Goal: Find specific page/section: Find specific page/section

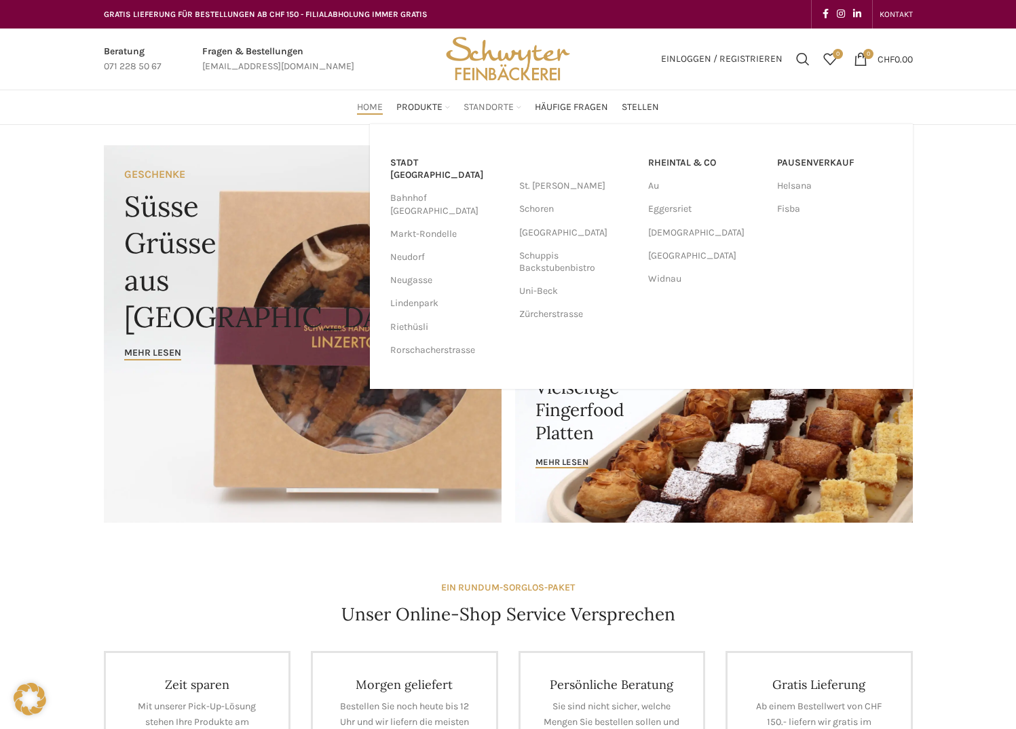
click at [479, 107] on span "Standorte" at bounding box center [489, 107] width 50 height 13
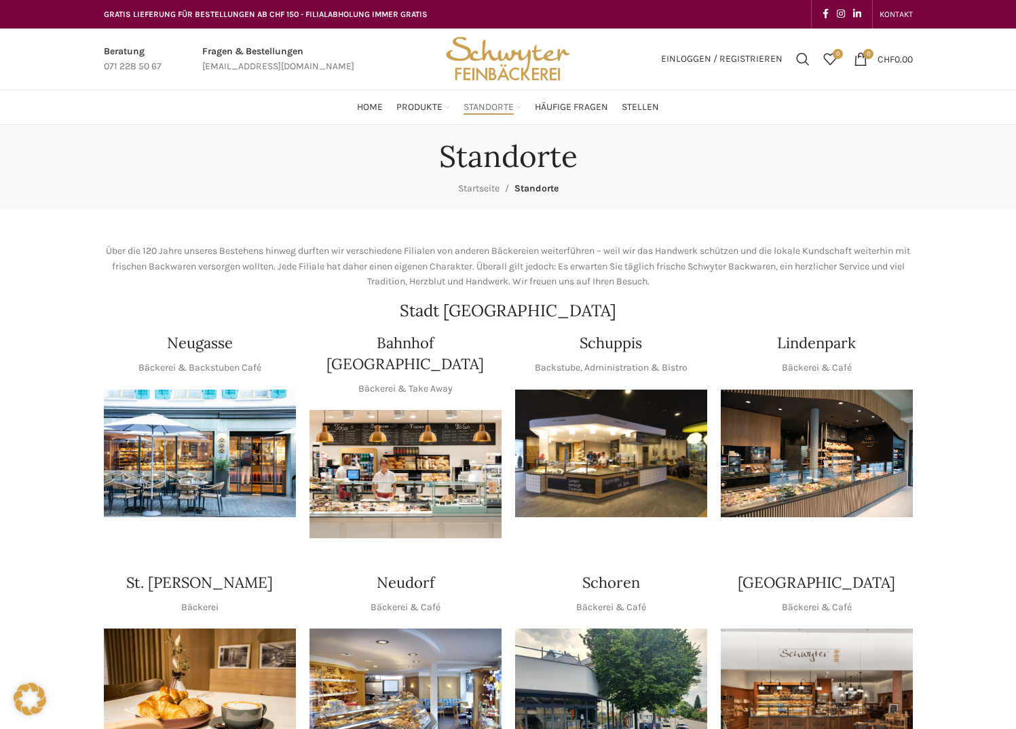
click at [424, 454] on img "1 / 1" at bounding box center [406, 474] width 192 height 128
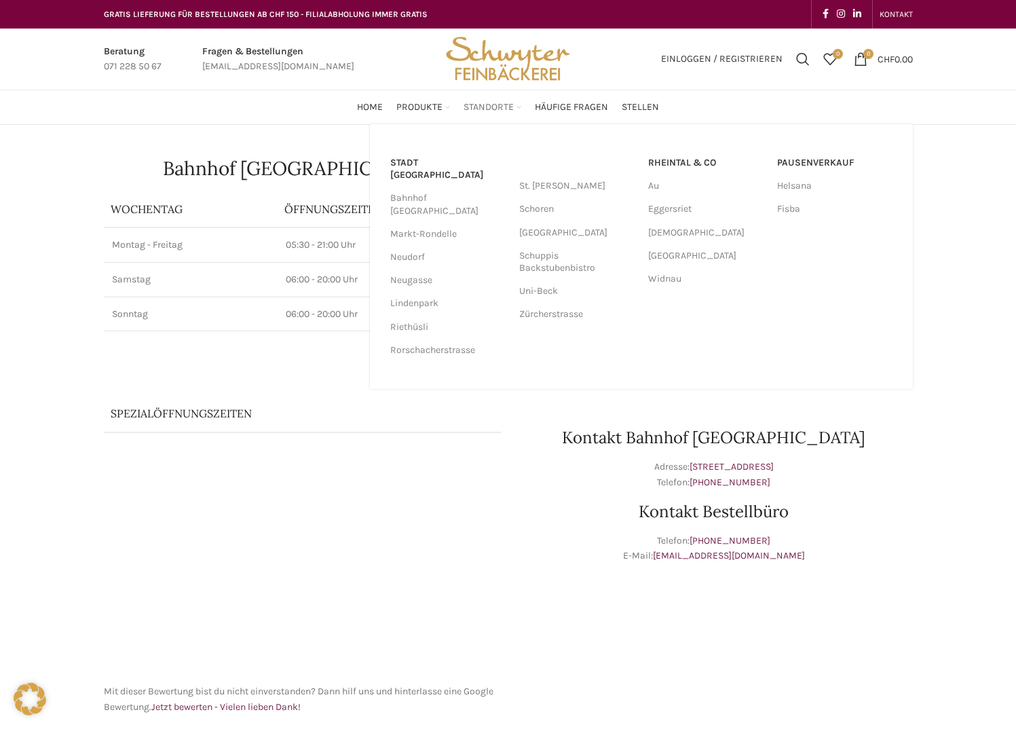
click at [490, 108] on span "Standorte" at bounding box center [489, 107] width 50 height 13
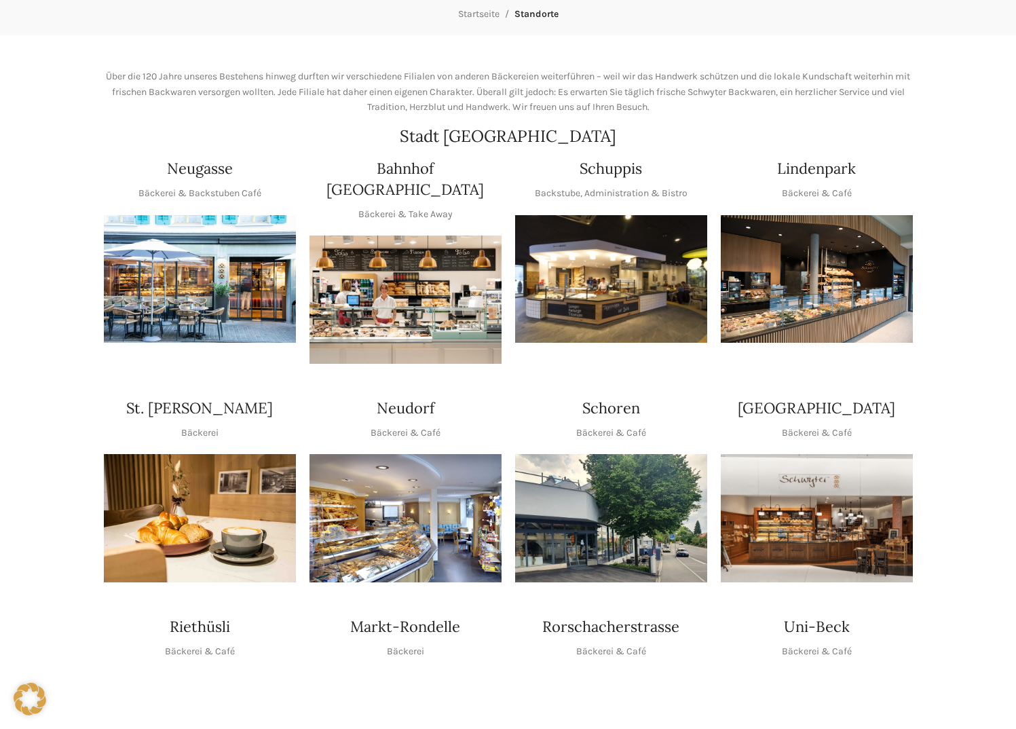
scroll to position [204, 0]
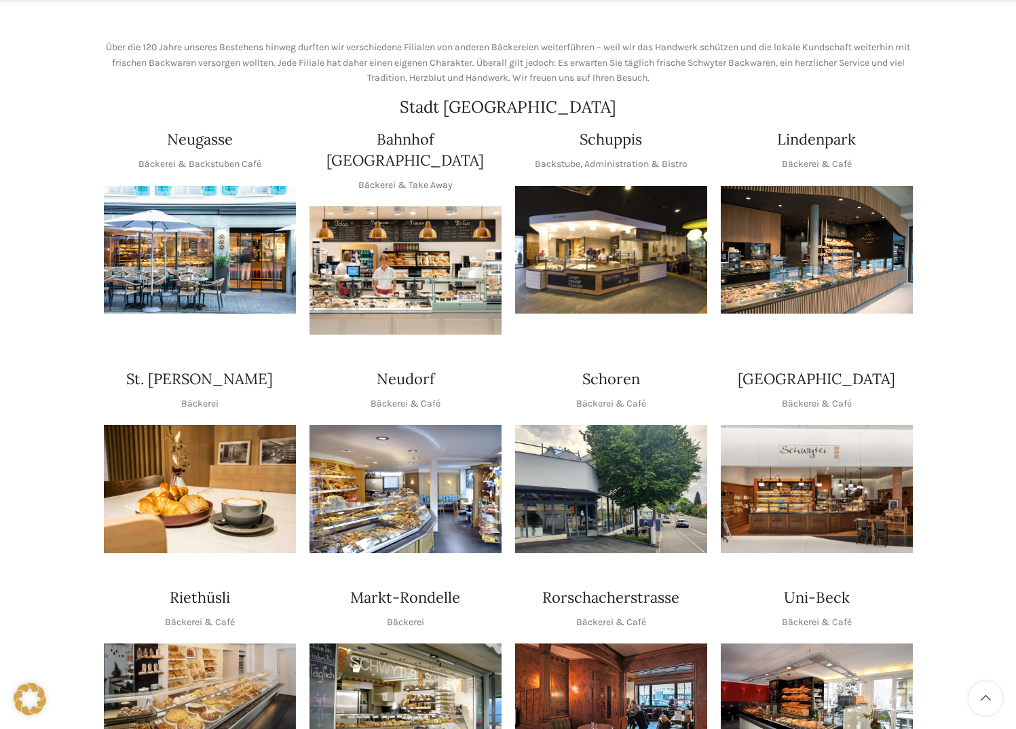
click at [396, 451] on img "1 / 1" at bounding box center [406, 489] width 192 height 128
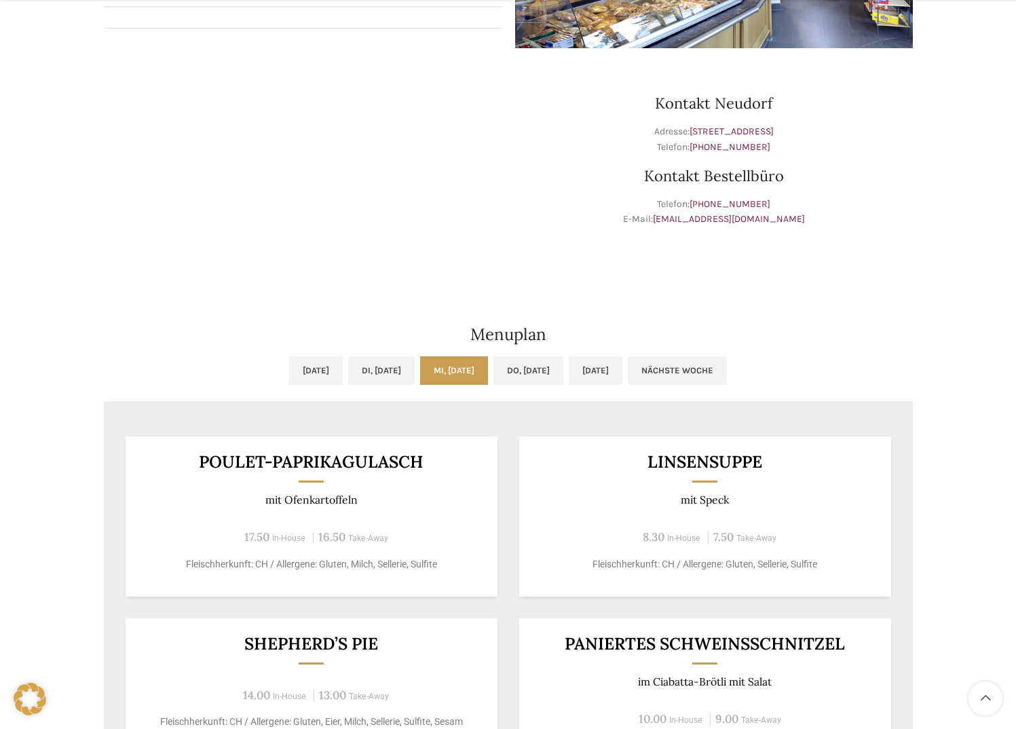
scroll to position [407, 0]
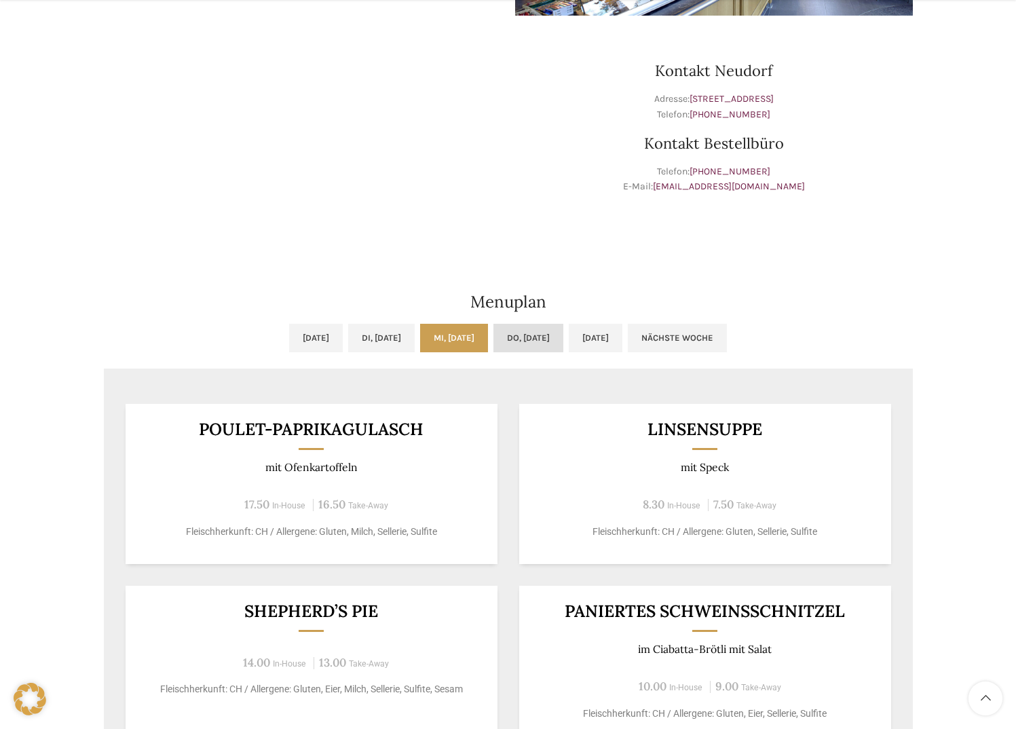
click at [536, 342] on link "Do, [DATE]" at bounding box center [529, 338] width 70 height 29
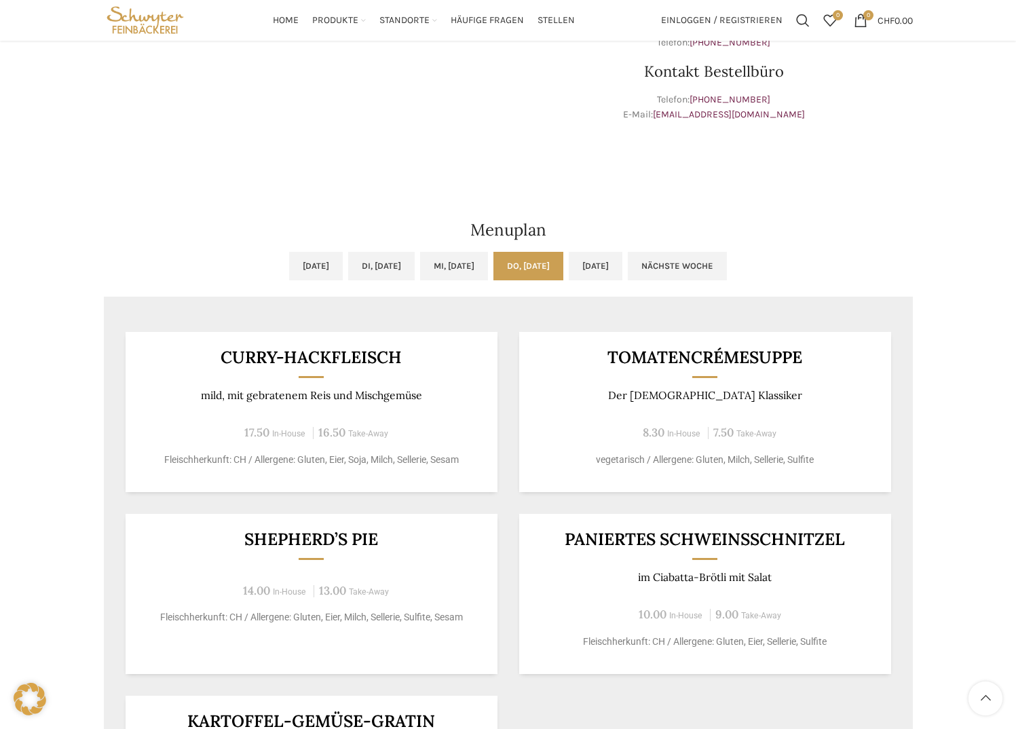
scroll to position [475, 0]
